Goal: Transaction & Acquisition: Purchase product/service

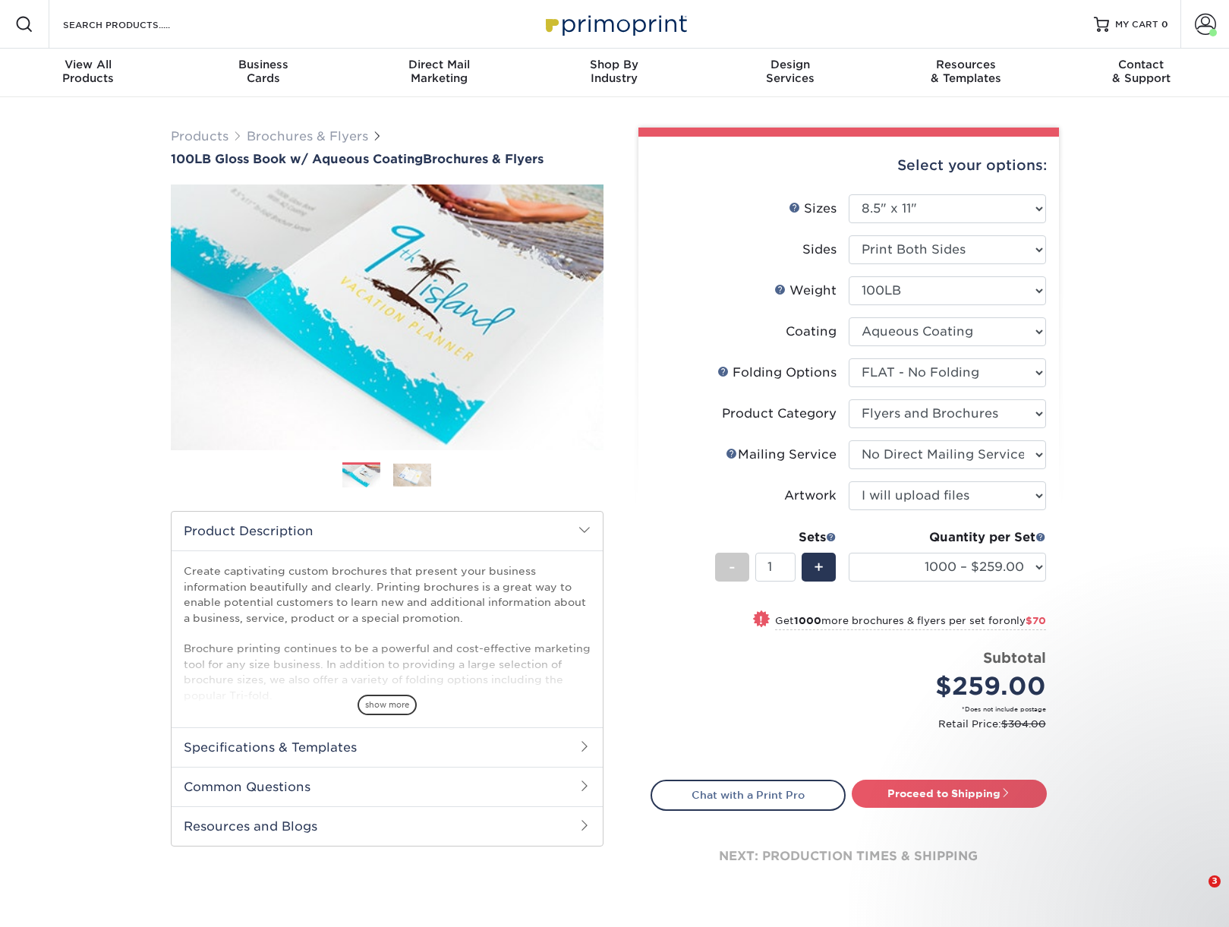
select select "8.50x11.00"
select select "9b1d5825-34d1-4721-9874-ed79abb003d7"
select select "1a668080-6b7c-4174-b399-2c3833b27ef4"
select select "3e5e9bdd-d78a-4c28-a41d-fe1407925ca6"
select select "upload"
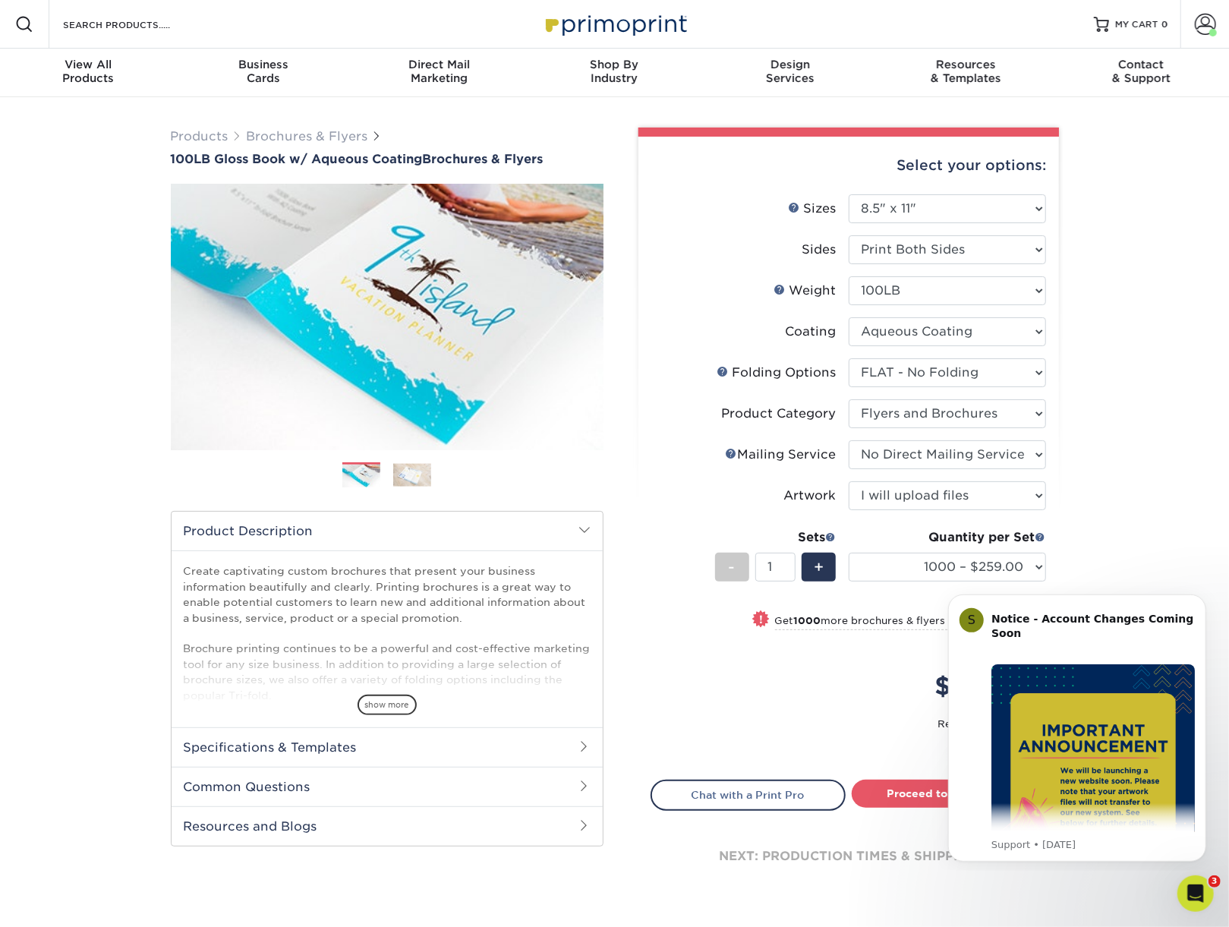
click at [1100, 317] on div "Products Brochures & Flyers 100LB Gloss Book w/ Aqueous Coating Brochures & Fly…" at bounding box center [614, 526] width 1229 height 859
click at [849, 553] on select "100 – $185.00 250 – $218.00 500 – $229.00 1000 – $259.00 2000 – $329.00 2500 – …" at bounding box center [947, 567] width 197 height 29
click option "100 – $185.00" at bounding box center [0, 0] width 0 height 0
select select "1000 – $259.00"
click option "1000 – $259.00" at bounding box center [0, 0] width 0 height 0
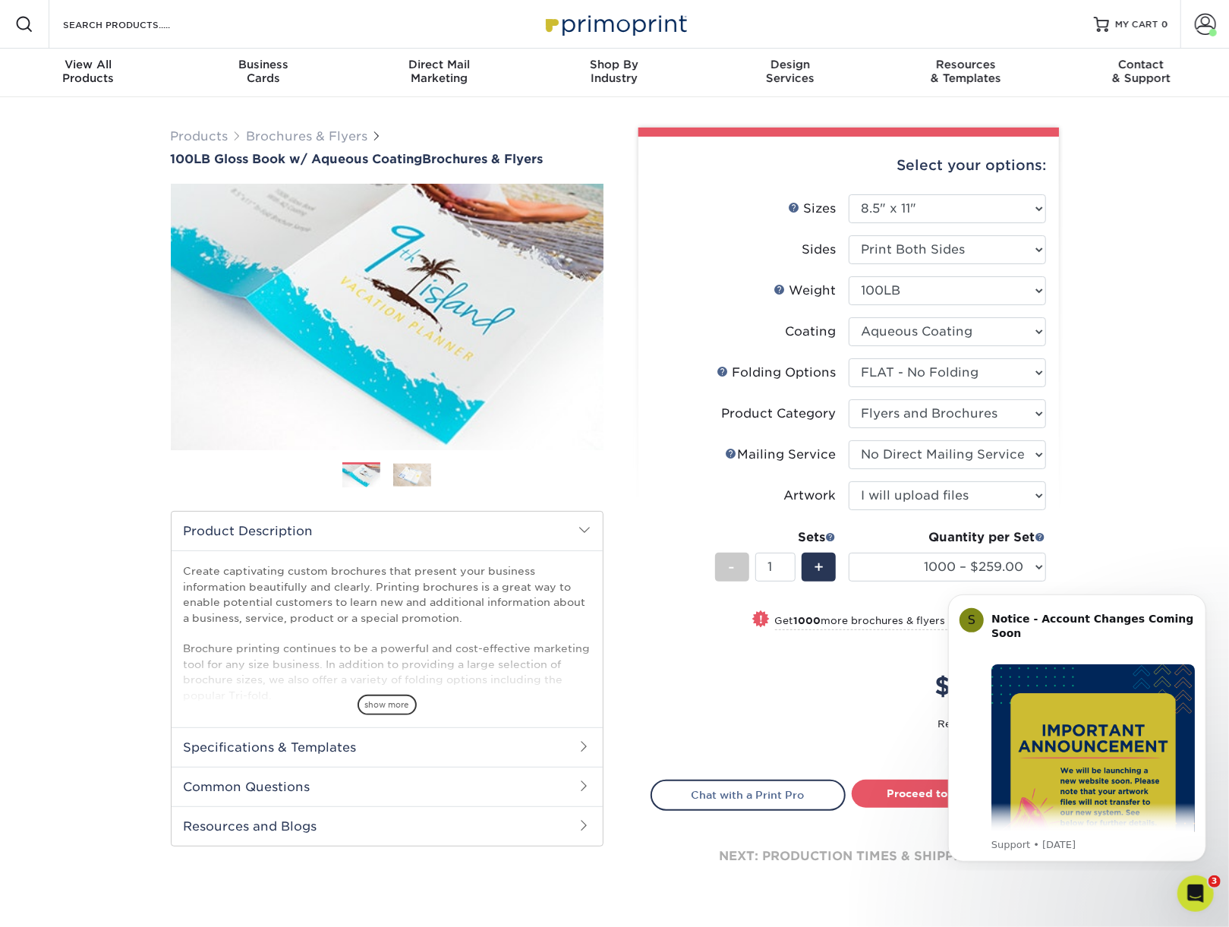
click at [1125, 511] on div "Products Brochures & Flyers 100LB Gloss Book w/ Aqueous Coating Brochures & Fly…" at bounding box center [614, 526] width 1229 height 859
click at [1200, 598] on icon "Dismiss notification" at bounding box center [1201, 598] width 8 height 8
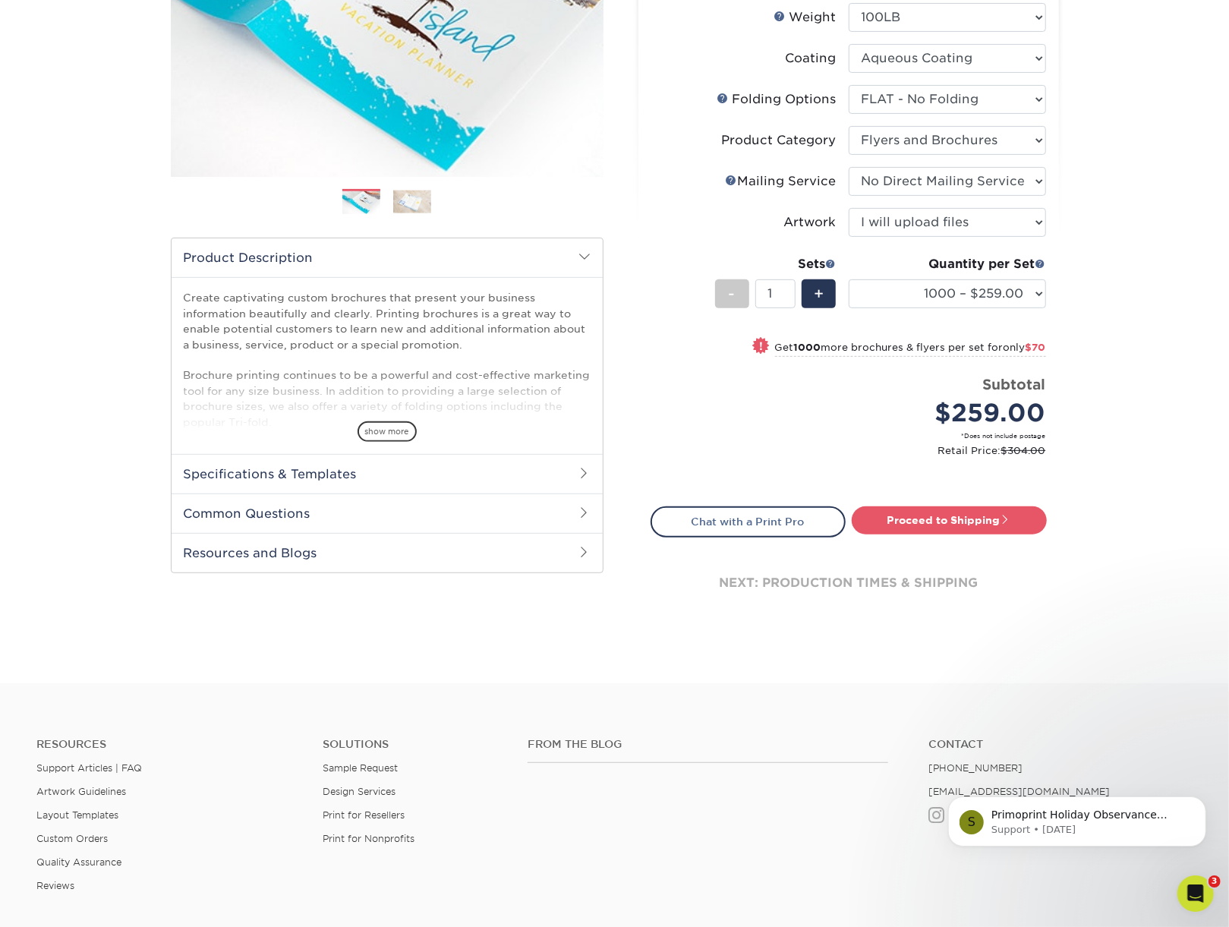
scroll to position [316, 0]
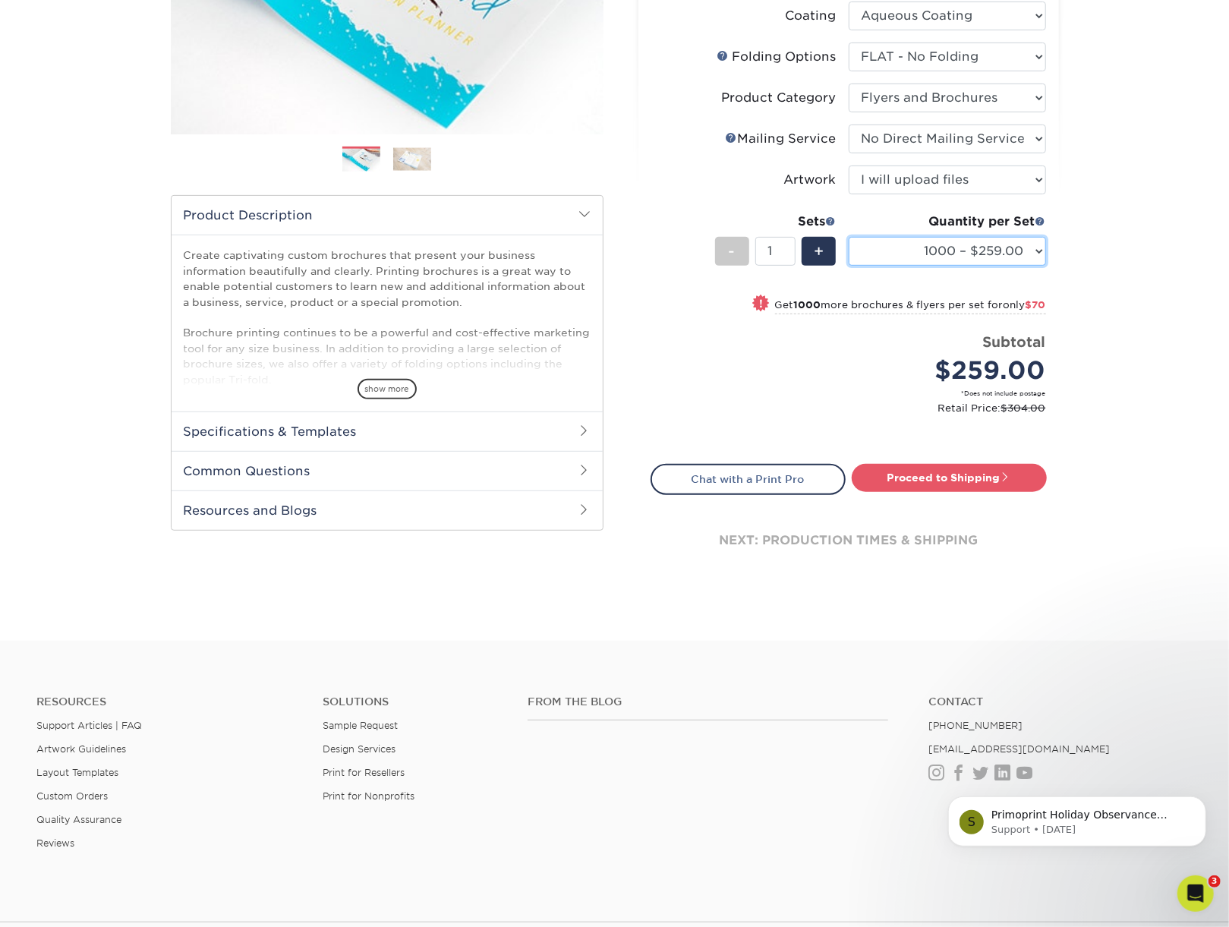
click at [849, 237] on select "100 – $185.00 250 – $218.00 500 – $229.00 1000 – $259.00 2000 – $329.00 2500 – …" at bounding box center [947, 251] width 197 height 29
click at [1139, 380] on div "Products Brochures & Flyers 100LB Gloss Book w/ Aqueous Coating Brochures & Fly…" at bounding box center [614, 210] width 1229 height 859
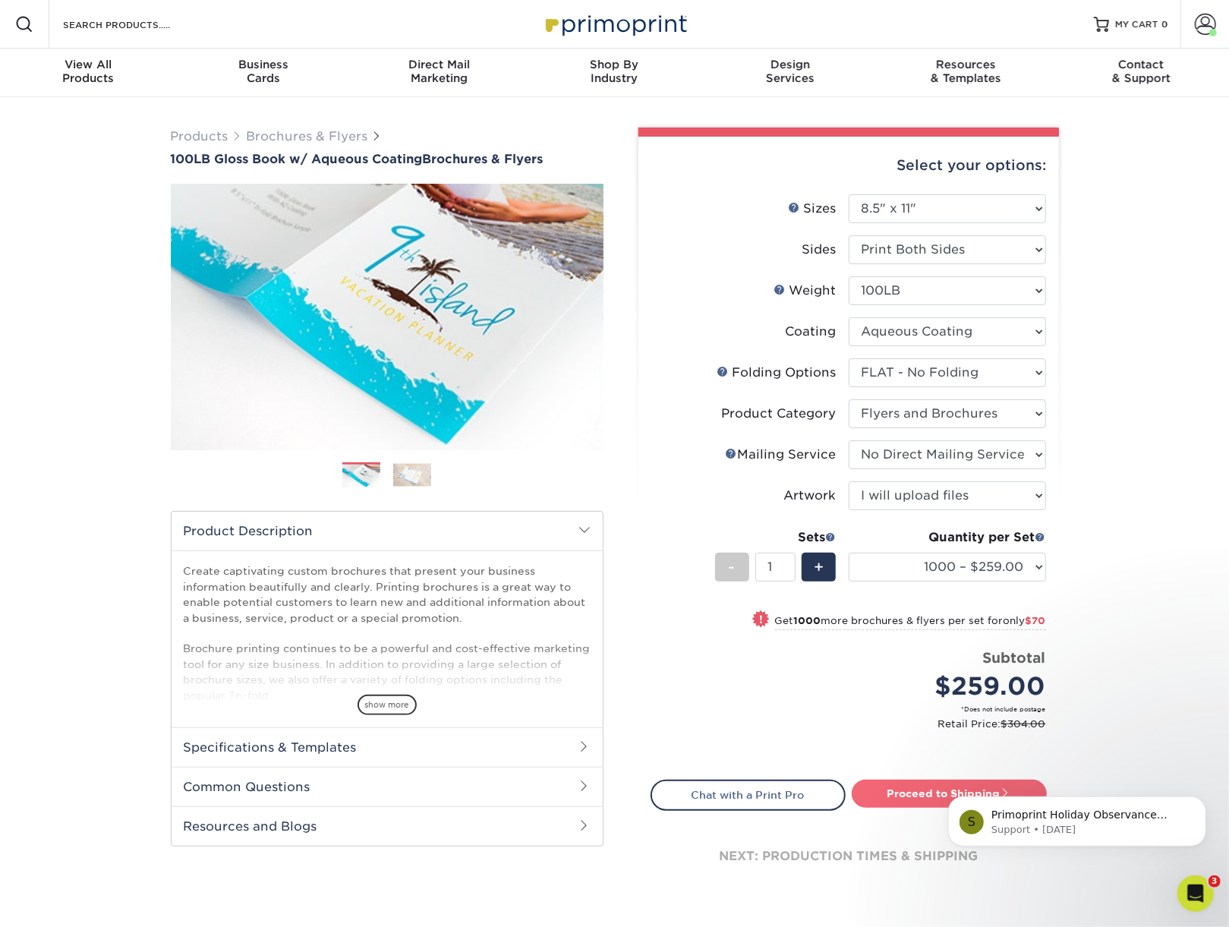
click at [899, 787] on link "Proceed to Shipping" at bounding box center [949, 793] width 195 height 27
type input "Set 1"
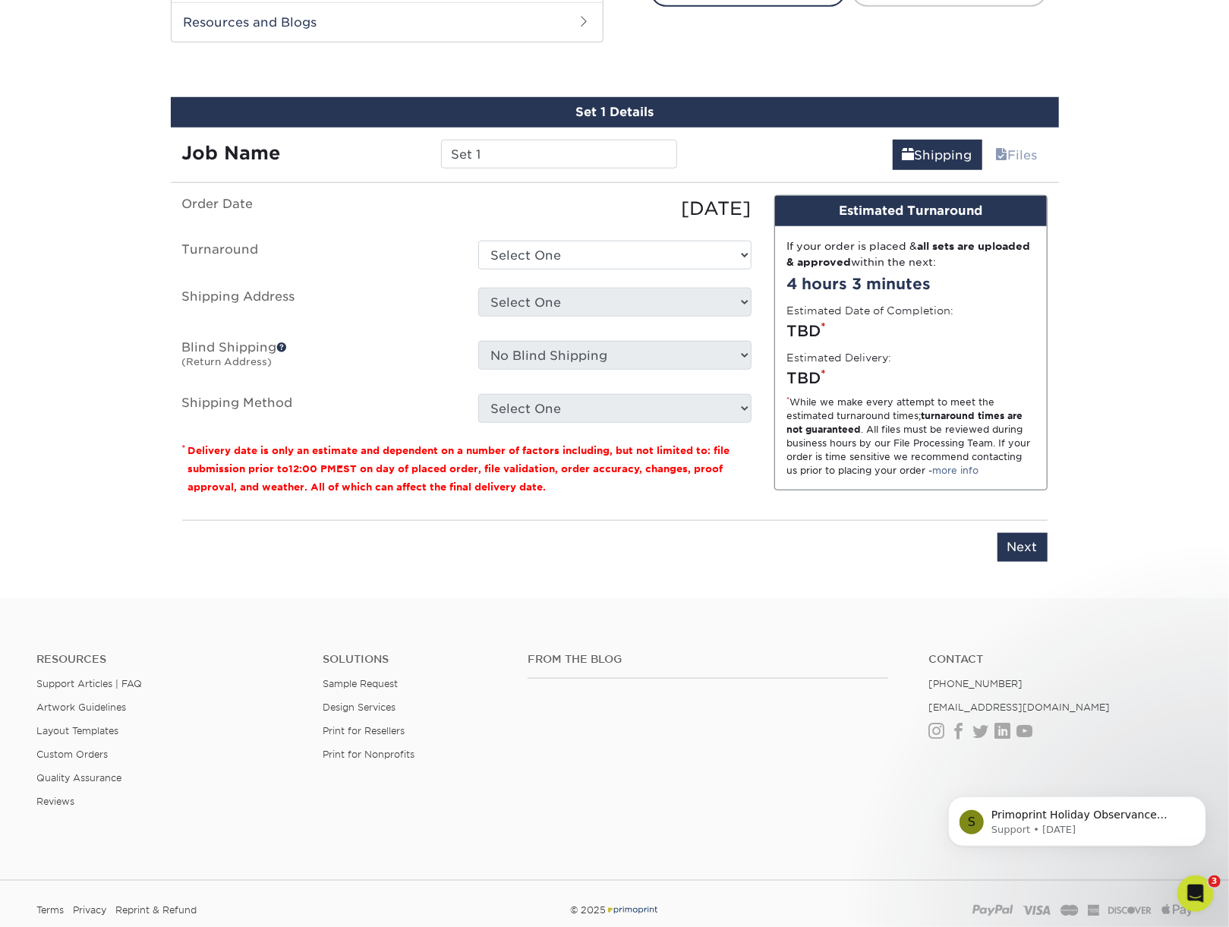
scroll to position [821, 0]
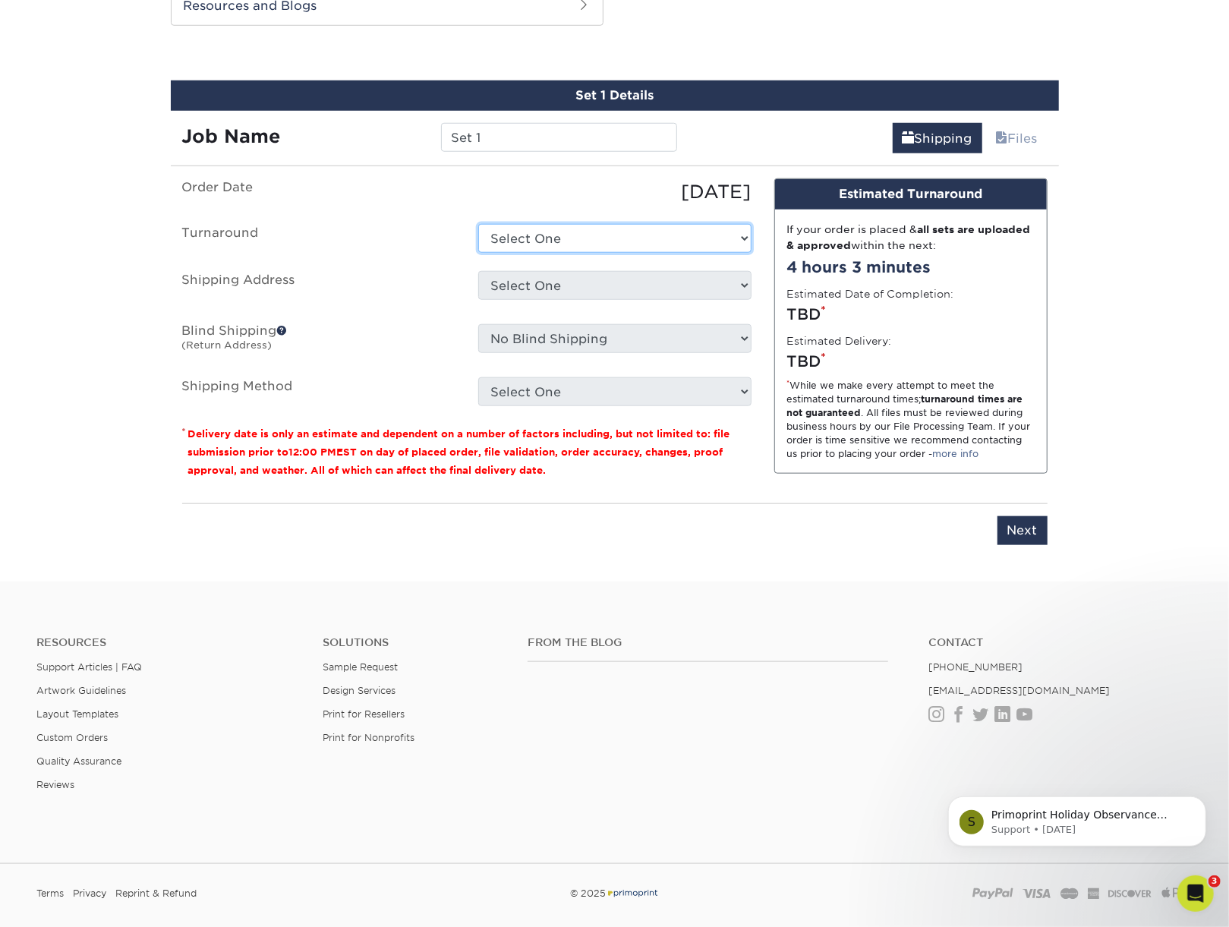
click at [478, 224] on select "Select One 2-4 Business Days 2 Day Next Business Day" at bounding box center [614, 238] width 273 height 29
select select "2c1d1c8e-4022-42b3-9543-e23a2d00ec01"
click option "2-4 Business Days" at bounding box center [0, 0] width 0 height 0
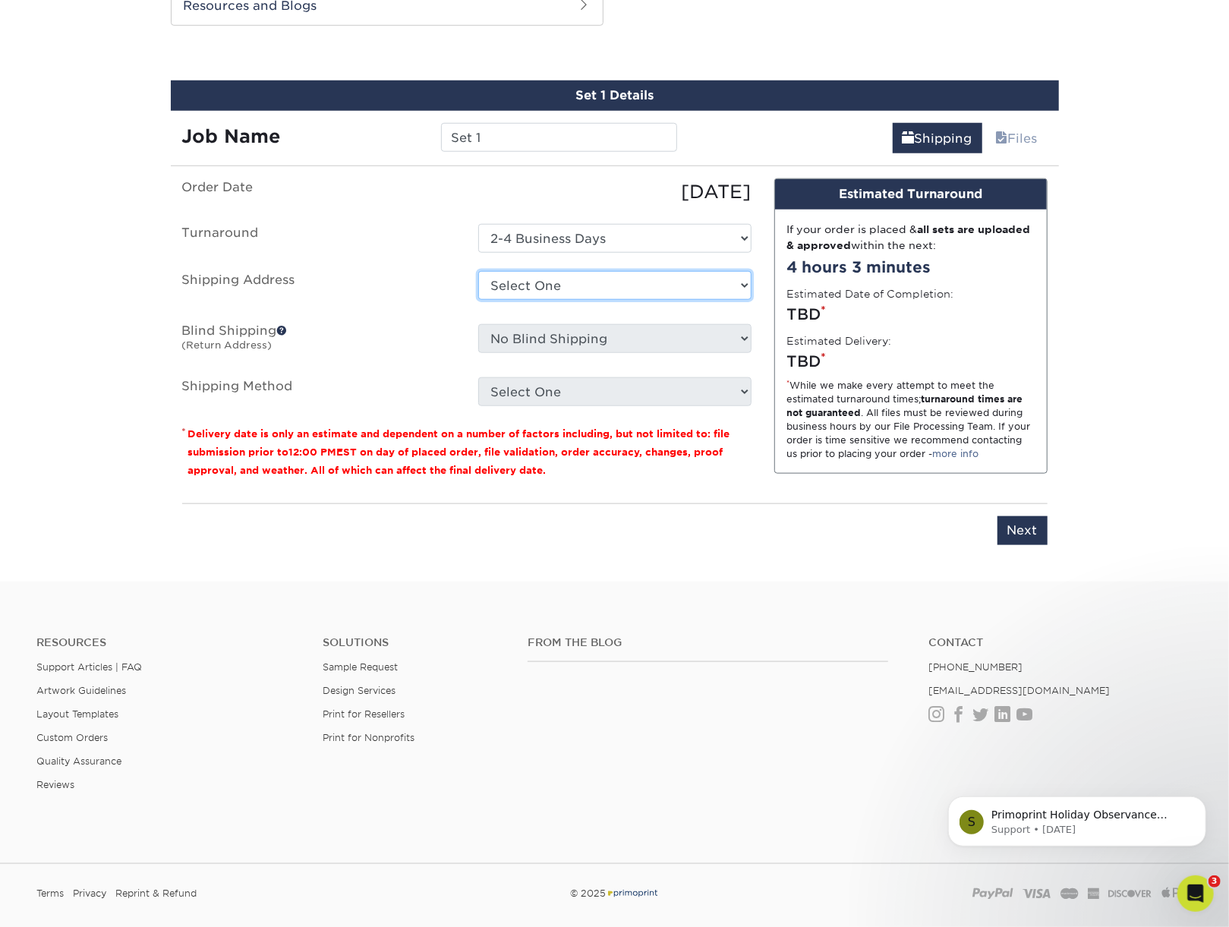
click at [478, 271] on select "Select One 28 Exeter 908 Address [STREET_ADDRESS] Home Mom & Dad + Add New Addr…" at bounding box center [614, 285] width 273 height 29
select select "18958"
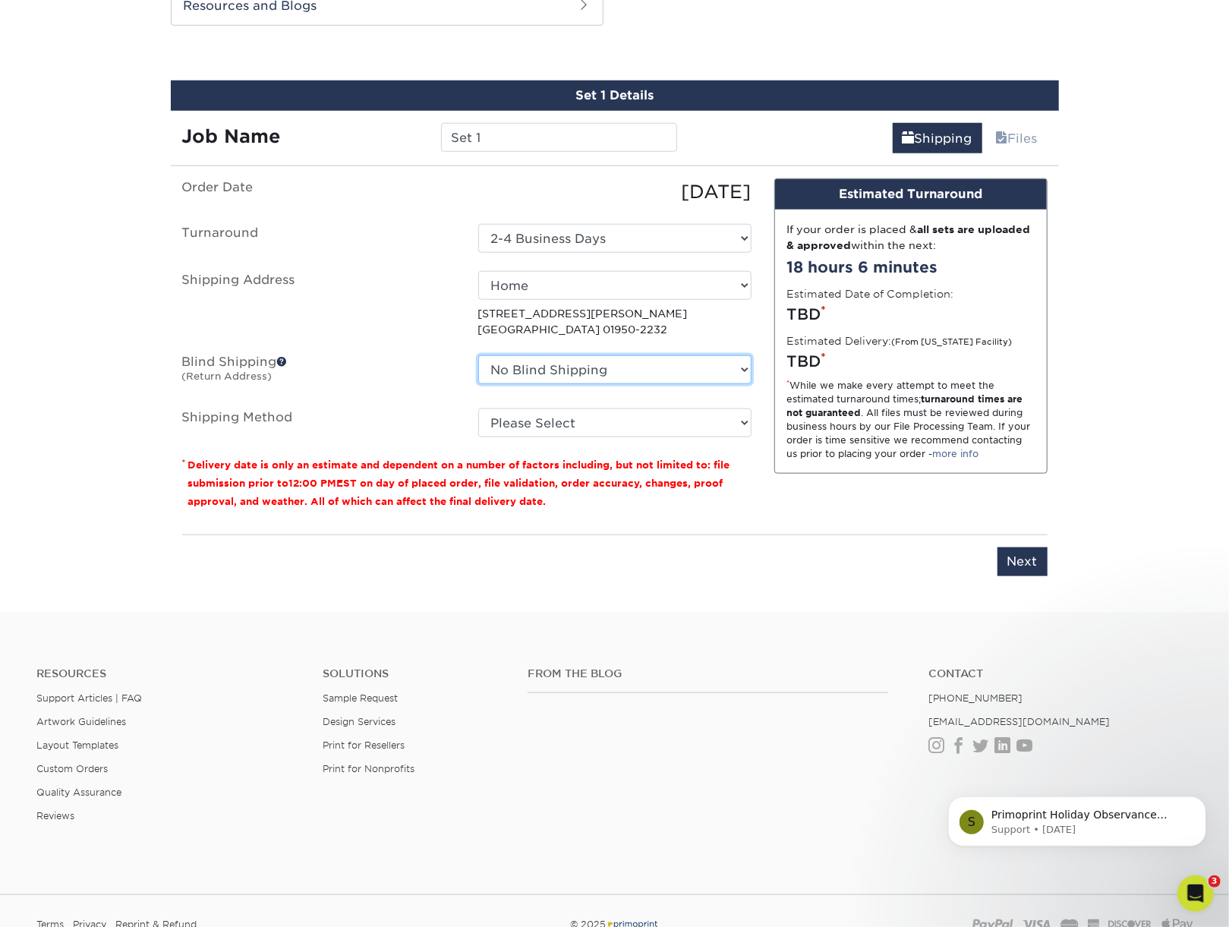
click at [478, 355] on select "No Blind Shipping 28 Exeter 908 Address [STREET_ADDRESS] Home Mom & Dad + Add N…" at bounding box center [614, 369] width 273 height 29
select select "18958"
click option "Home" at bounding box center [0, 0] width 0 height 0
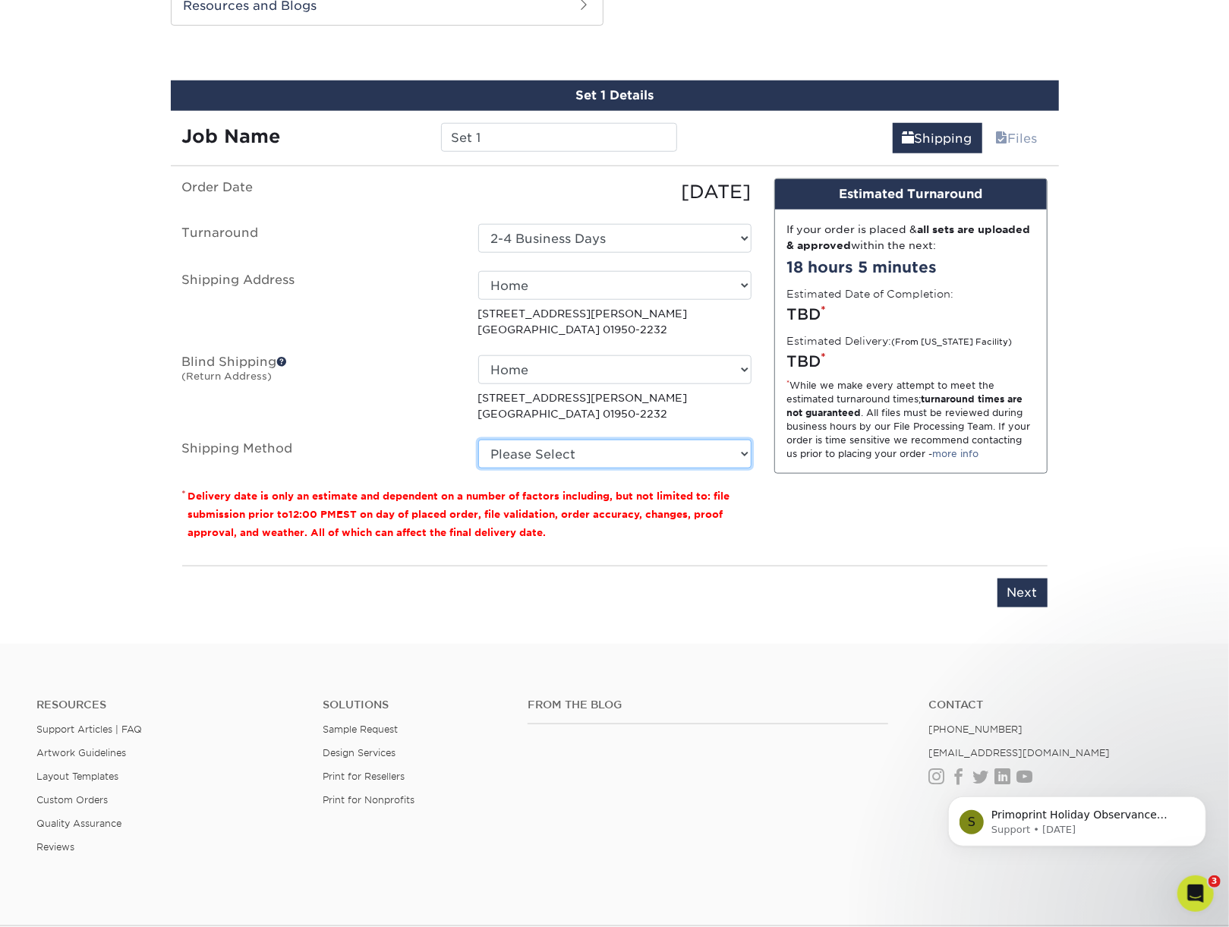
click at [478, 439] on select "Please Select Ground Shipping (+$38.75) 3 Day Shipping Service (+$51.02) 2 Day …" at bounding box center [614, 453] width 273 height 29
select select "03"
click option "Ground Shipping (+$38.75)" at bounding box center [0, 0] width 0 height 0
